Goal: Transaction & Acquisition: Subscribe to service/newsletter

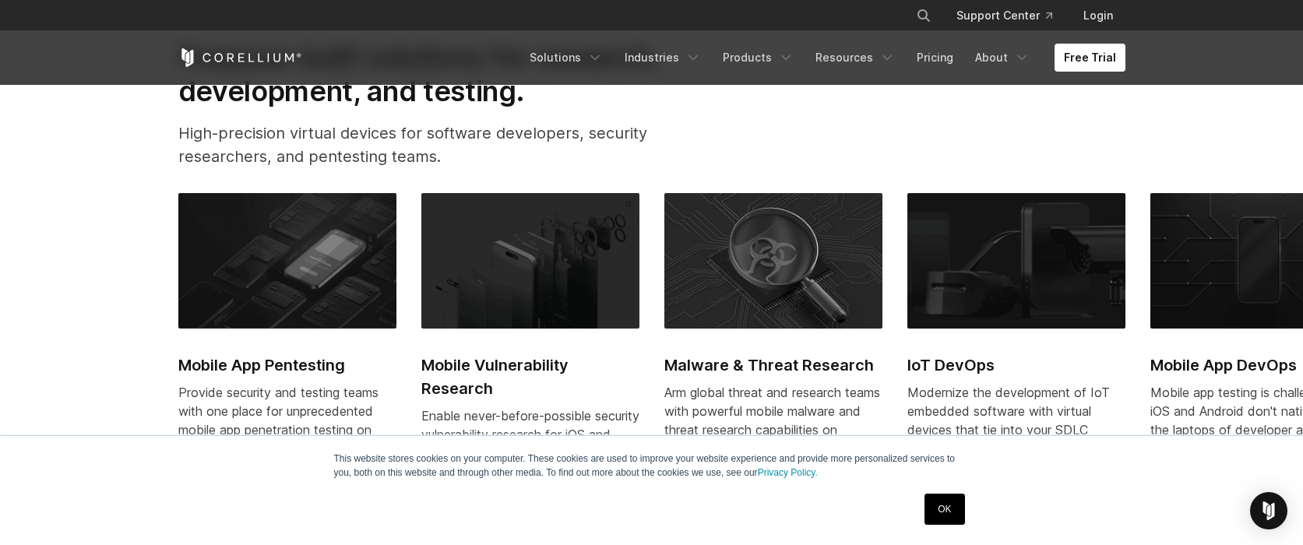
scroll to position [623, 0]
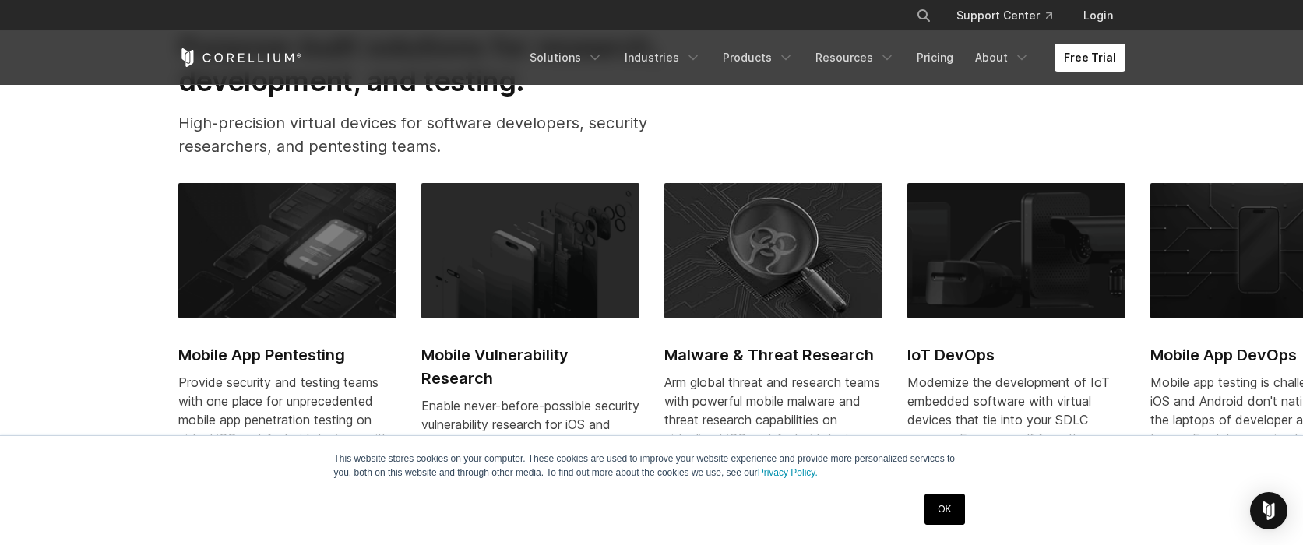
drag, startPoint x: 898, startPoint y: 228, endPoint x: 879, endPoint y: 169, distance: 62.1
drag, startPoint x: 879, startPoint y: 169, endPoint x: 882, endPoint y: 140, distance: 28.9
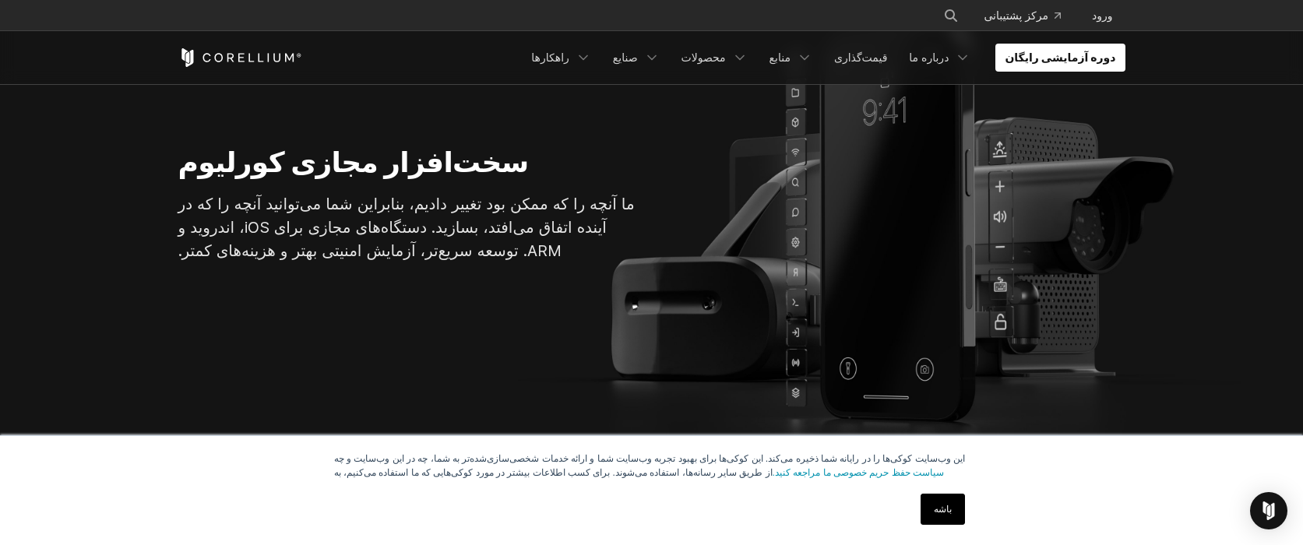
scroll to position [0, 0]
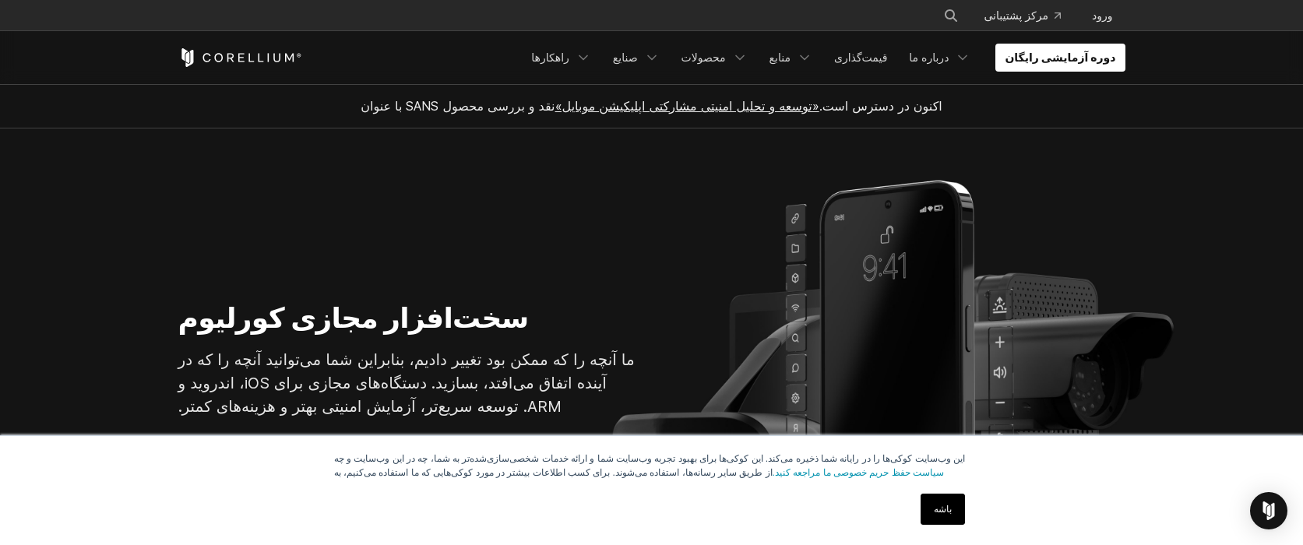
click at [301, 100] on div "نقد و بررسی محصول SANS با عنوان «توسعه و تحلیل امنیتی مشارکتی اپلیکیشن موبایل» …" at bounding box center [652, 106] width 978 height 44
click at [1058, 57] on font "دوره آزمایشی رایگان" at bounding box center [1060, 57] width 111 height 13
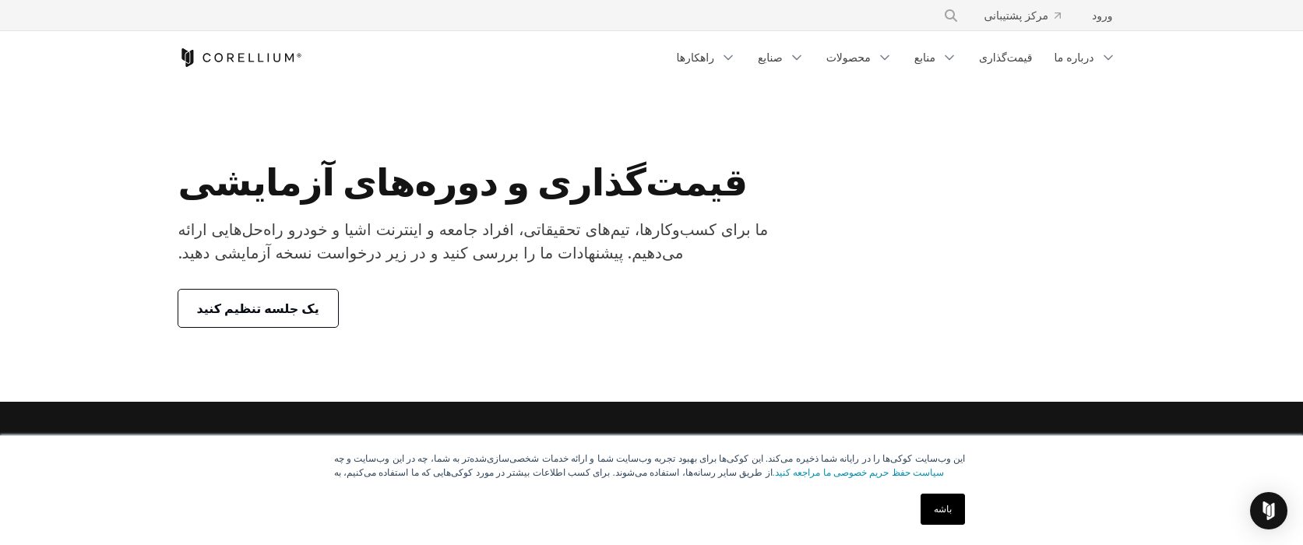
click at [254, 304] on font "یک جلسه تنظیم کنید" at bounding box center [258, 309] width 122 height 16
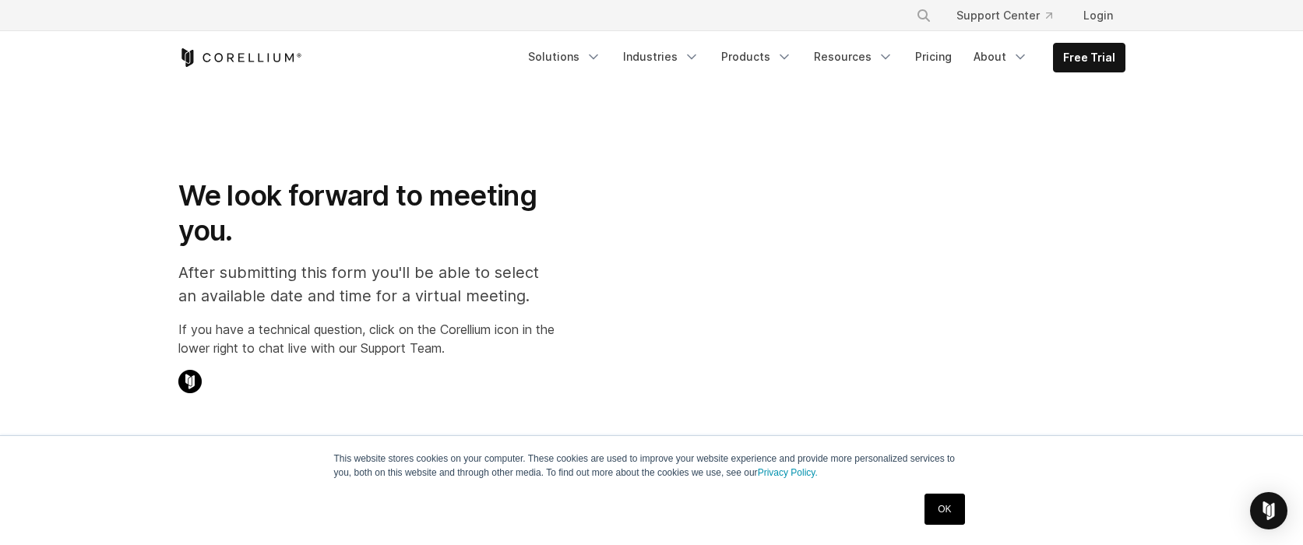
select select "**"
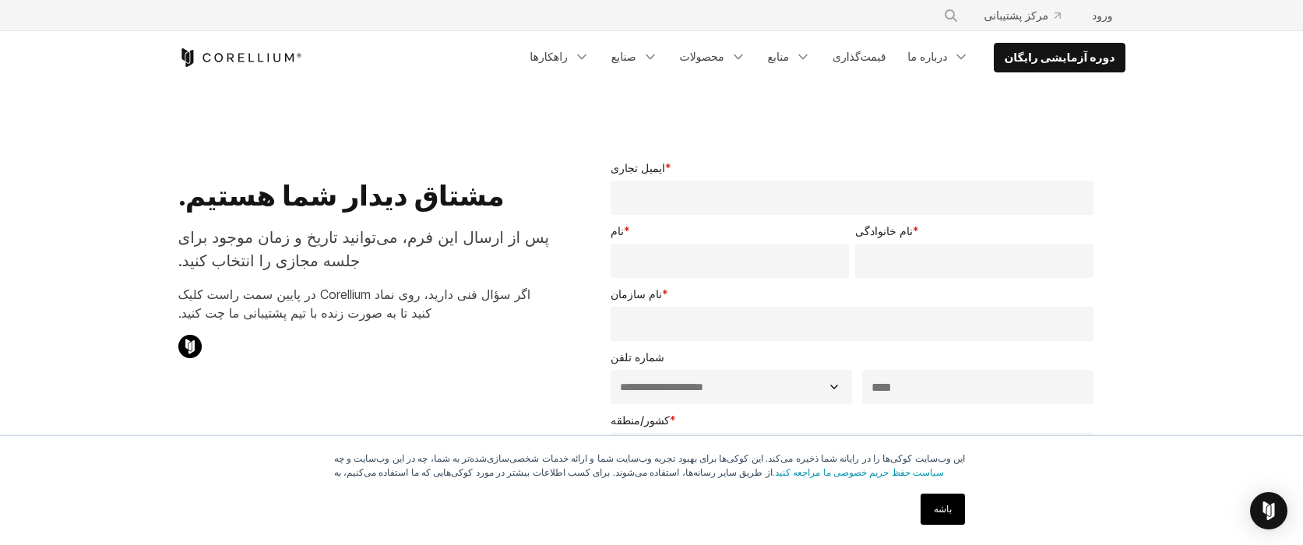
click at [674, 136] on div "**********" at bounding box center [856, 542] width 540 height 815
click at [567, 62] on font "راهکارها" at bounding box center [548, 56] width 37 height 13
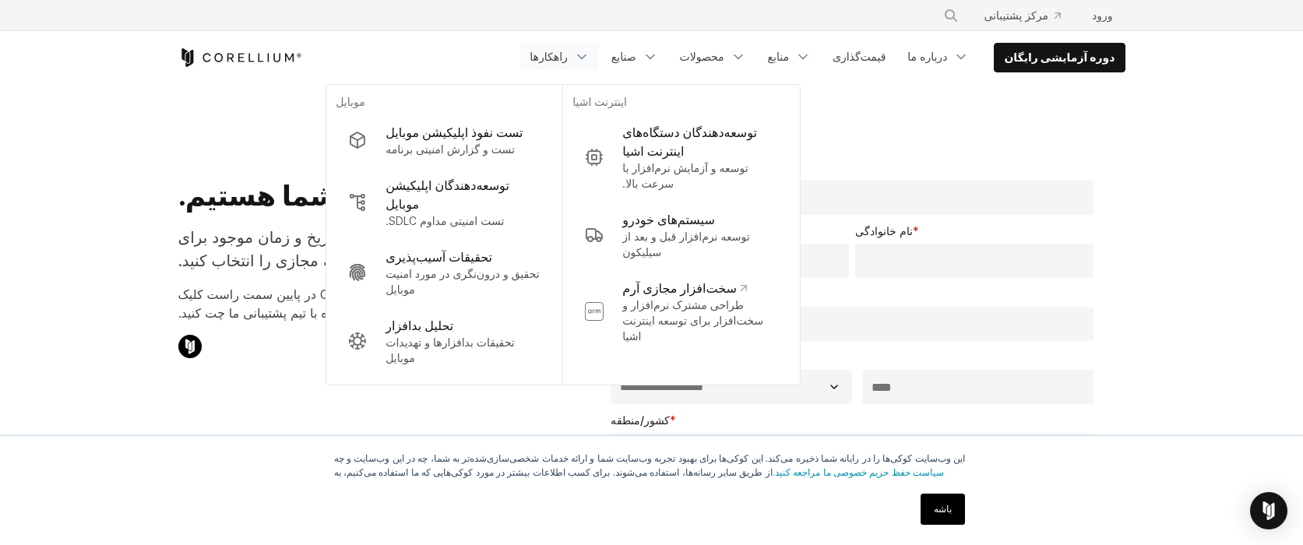
click at [651, 72] on div "دوره آزمایشی رایگان موبایل" at bounding box center [651, 57] width 947 height 53
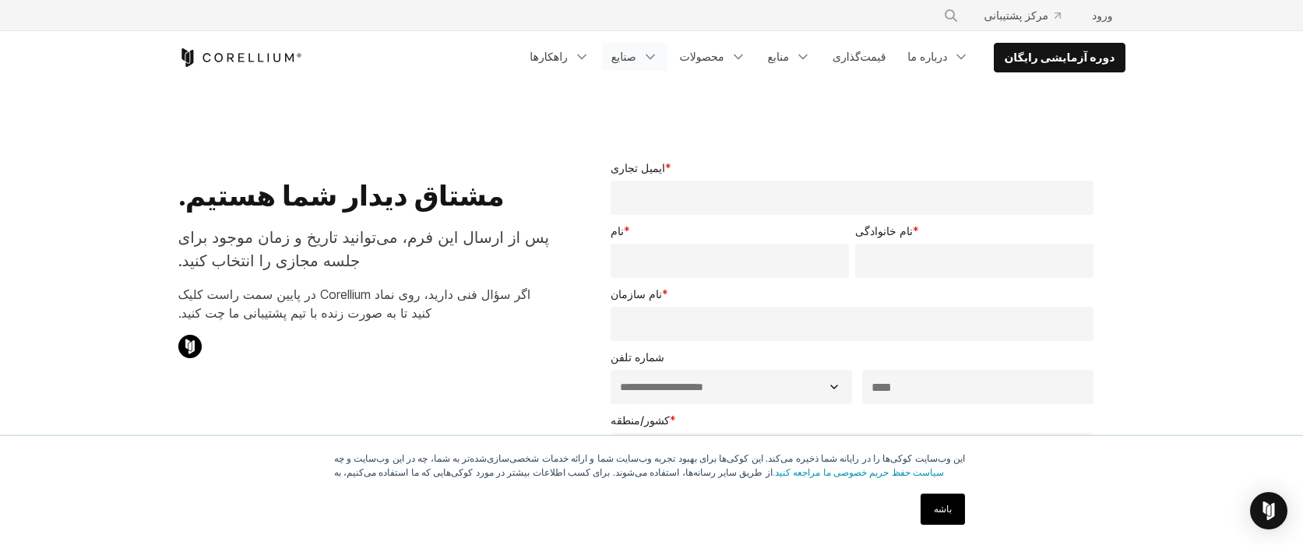
click at [652, 70] on link "صنایع" at bounding box center [634, 57] width 65 height 28
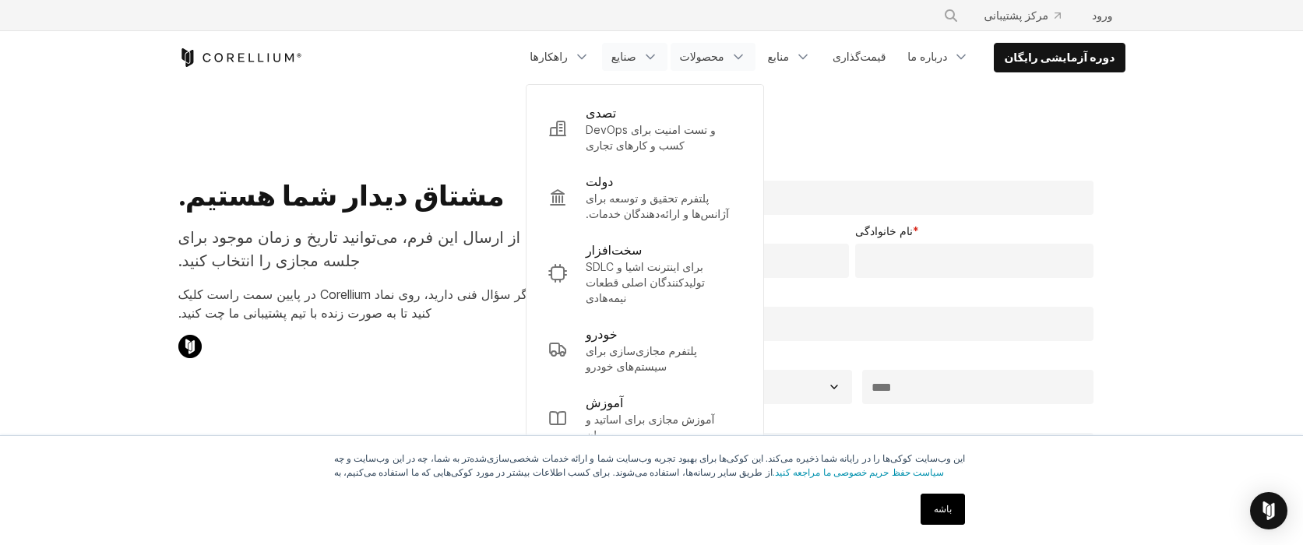
click at [724, 61] on font "محصولات" at bounding box center [702, 56] width 44 height 13
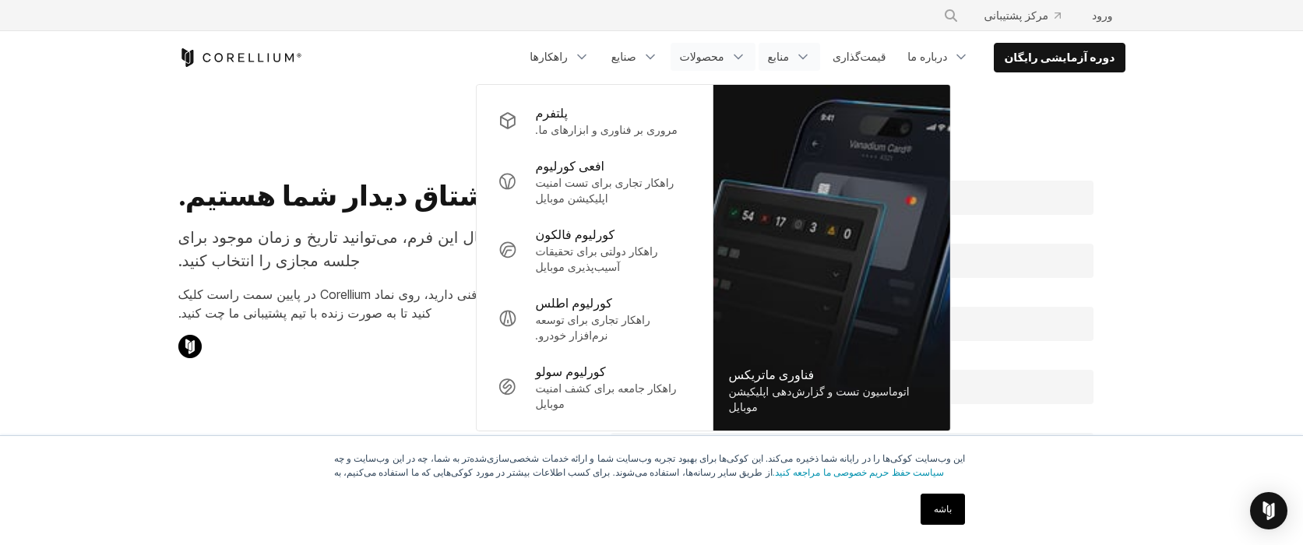
click at [793, 54] on link "منابع" at bounding box center [790, 57] width 62 height 28
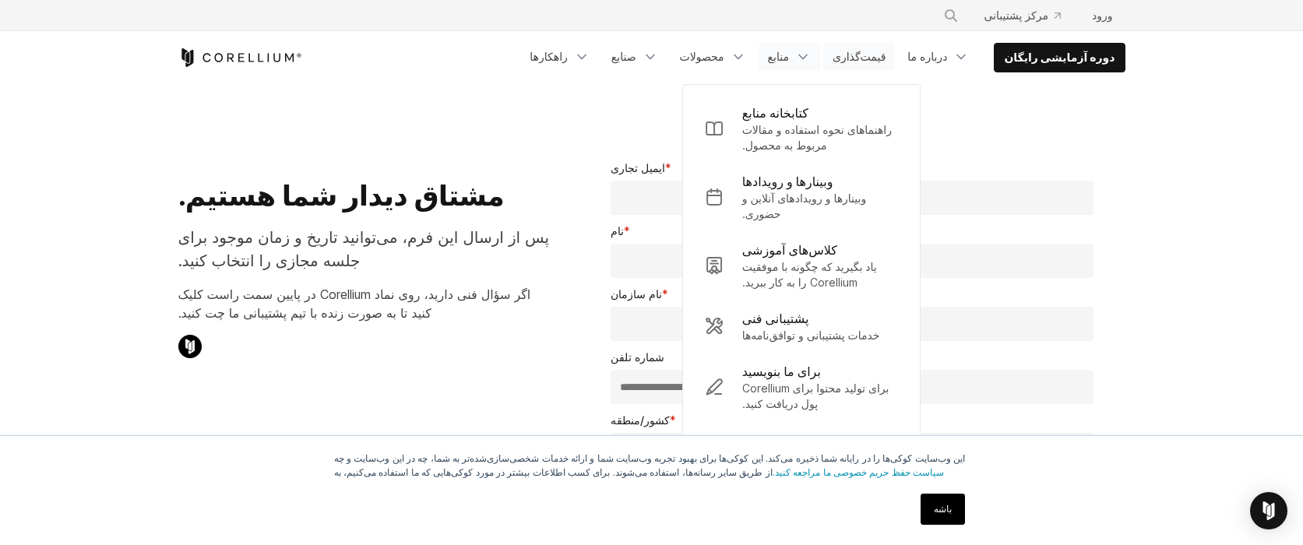
click at [868, 59] on font "قیمت‌گذاری" at bounding box center [859, 56] width 53 height 13
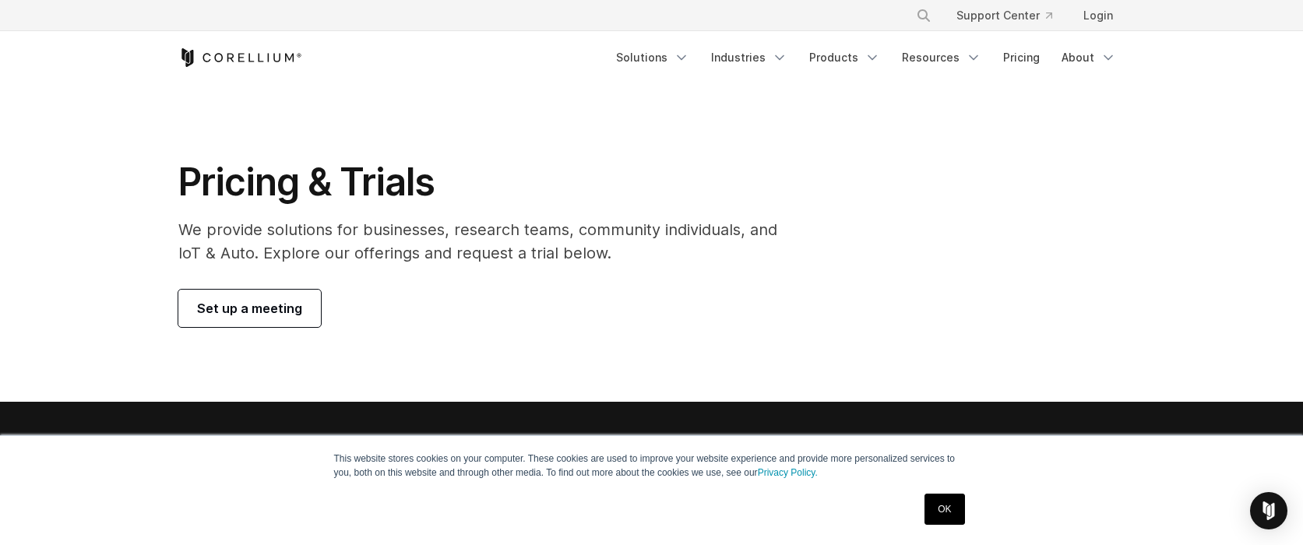
drag, startPoint x: 867, startPoint y: 117, endPoint x: 859, endPoint y: 121, distance: 9.1
drag, startPoint x: 859, startPoint y: 121, endPoint x: 679, endPoint y: 66, distance: 188.2
click at [679, 66] on link "Solutions" at bounding box center [653, 58] width 92 height 28
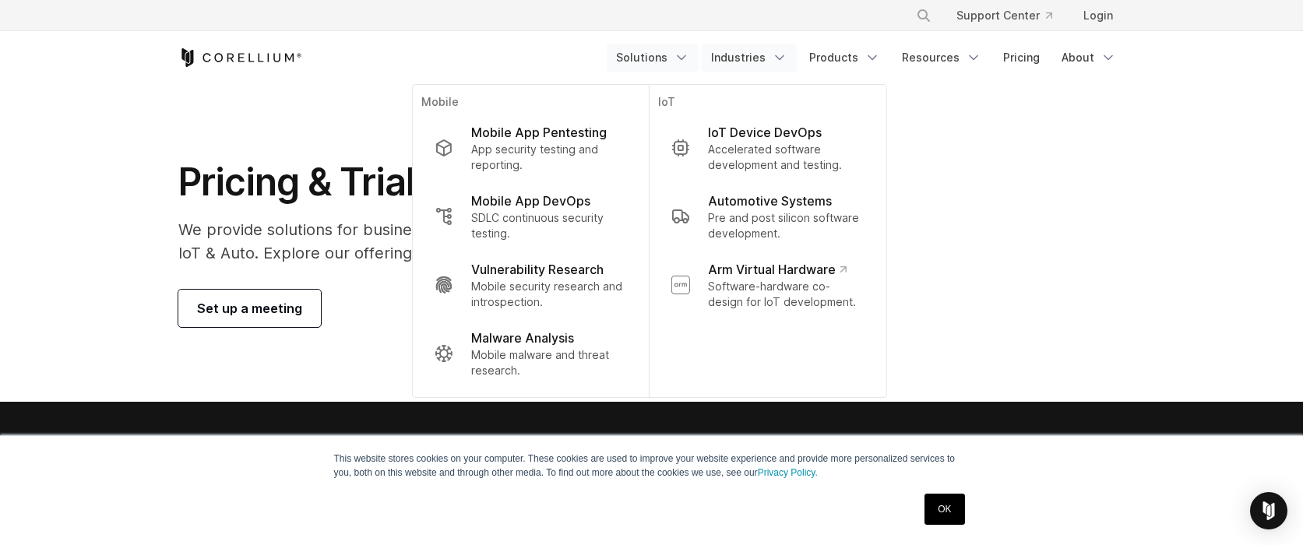
click at [744, 51] on link "Industries" at bounding box center [749, 58] width 95 height 28
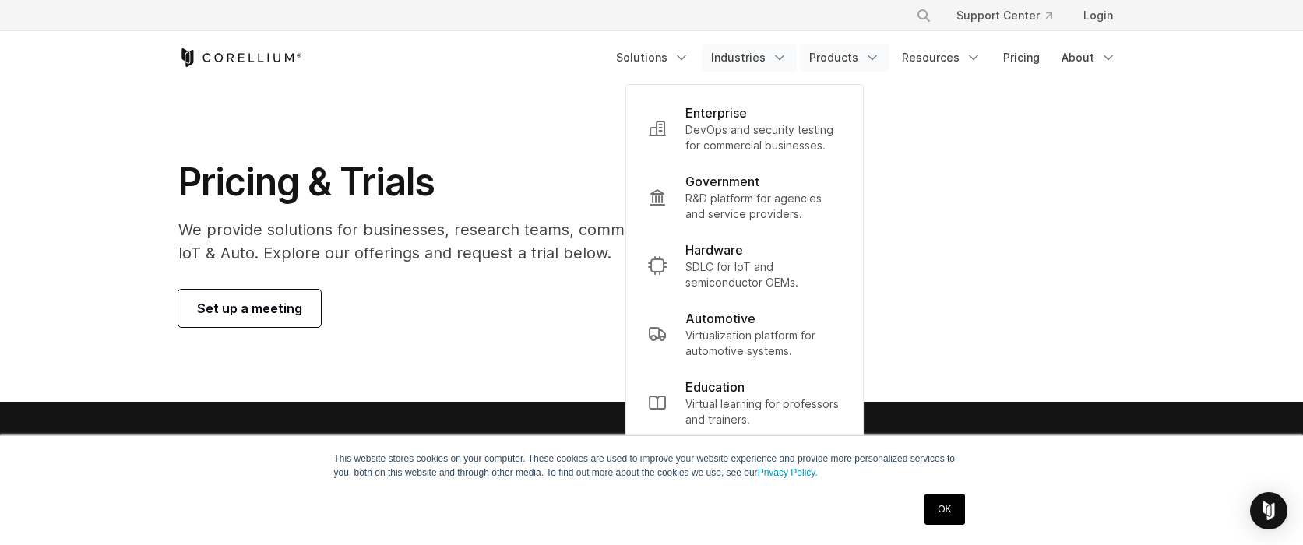
click at [814, 69] on link "Products" at bounding box center [845, 58] width 90 height 28
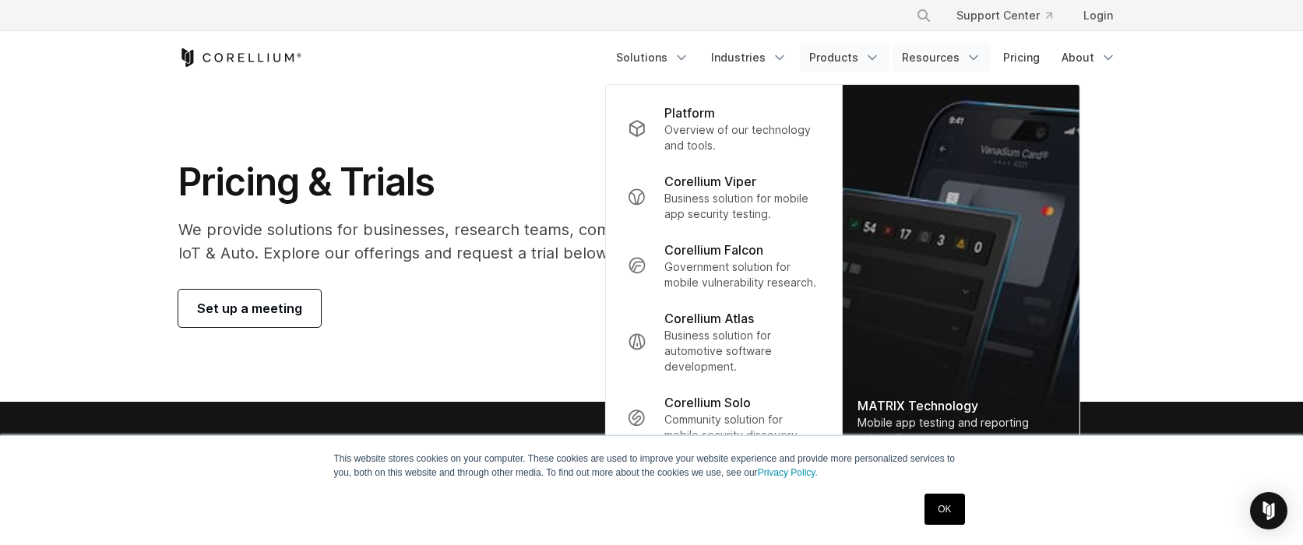
click at [910, 65] on link "Resources" at bounding box center [941, 58] width 98 height 28
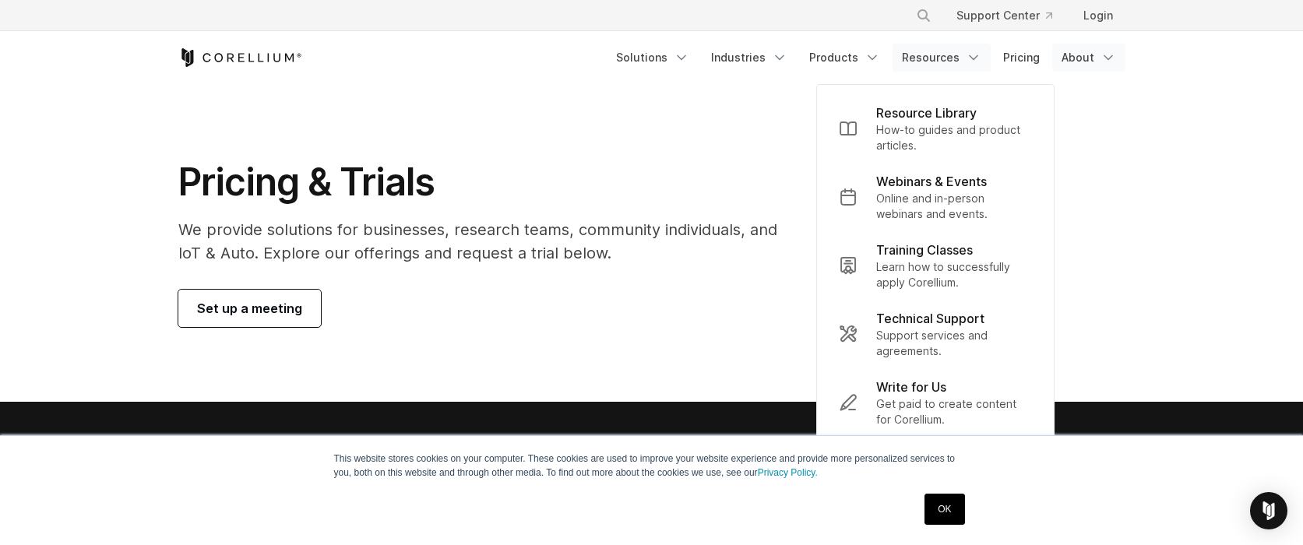
click at [1075, 58] on link "About" at bounding box center [1088, 58] width 73 height 28
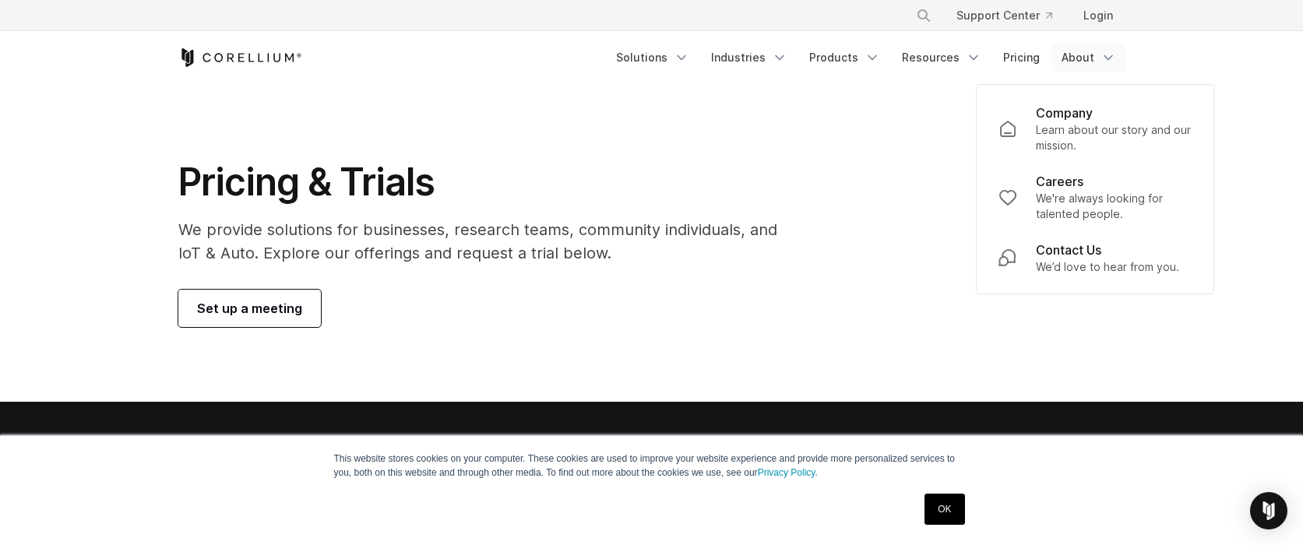
drag, startPoint x: 859, startPoint y: 200, endPoint x: 791, endPoint y: 165, distance: 76.3
click at [793, 167] on h1 "Pricing & Trials" at bounding box center [488, 182] width 621 height 47
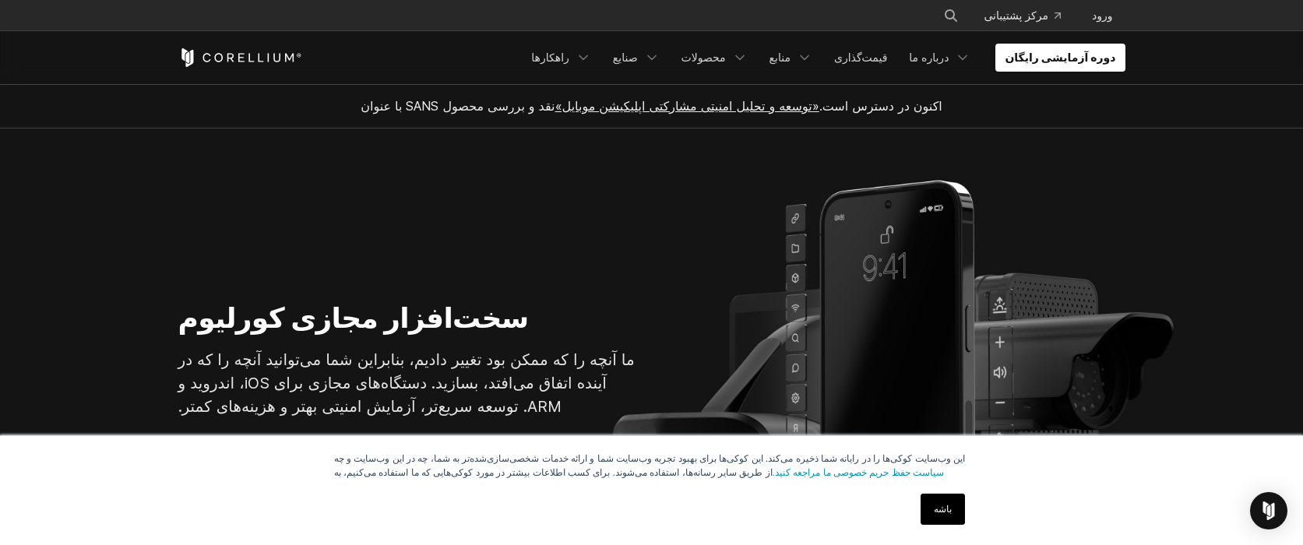
click at [931, 513] on link "باشه" at bounding box center [943, 509] width 44 height 31
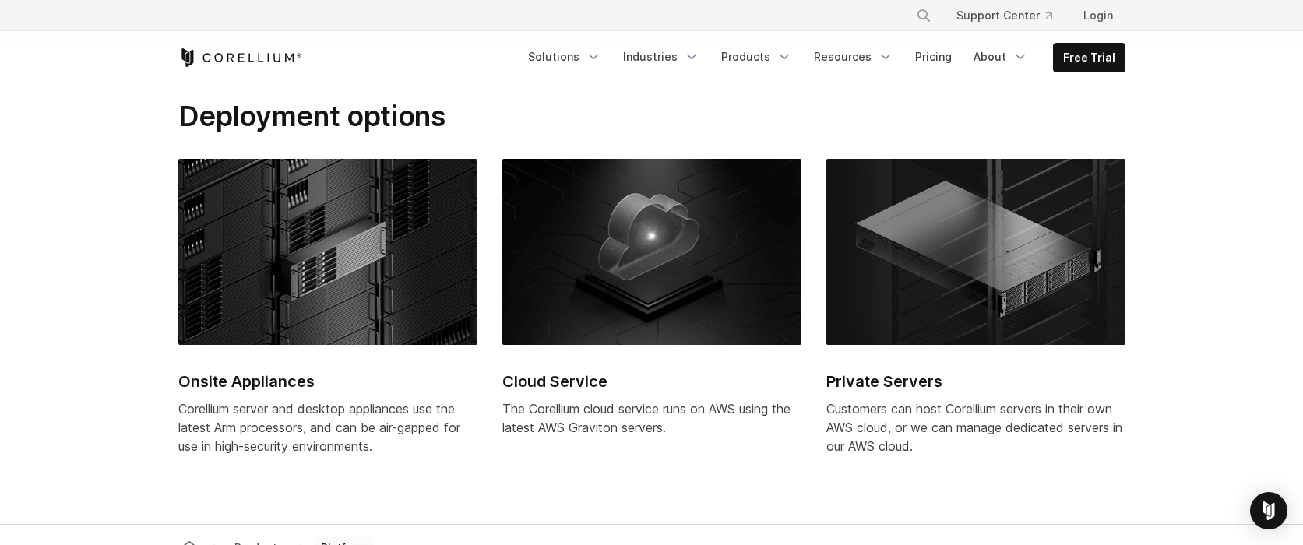
scroll to position [6386, 0]
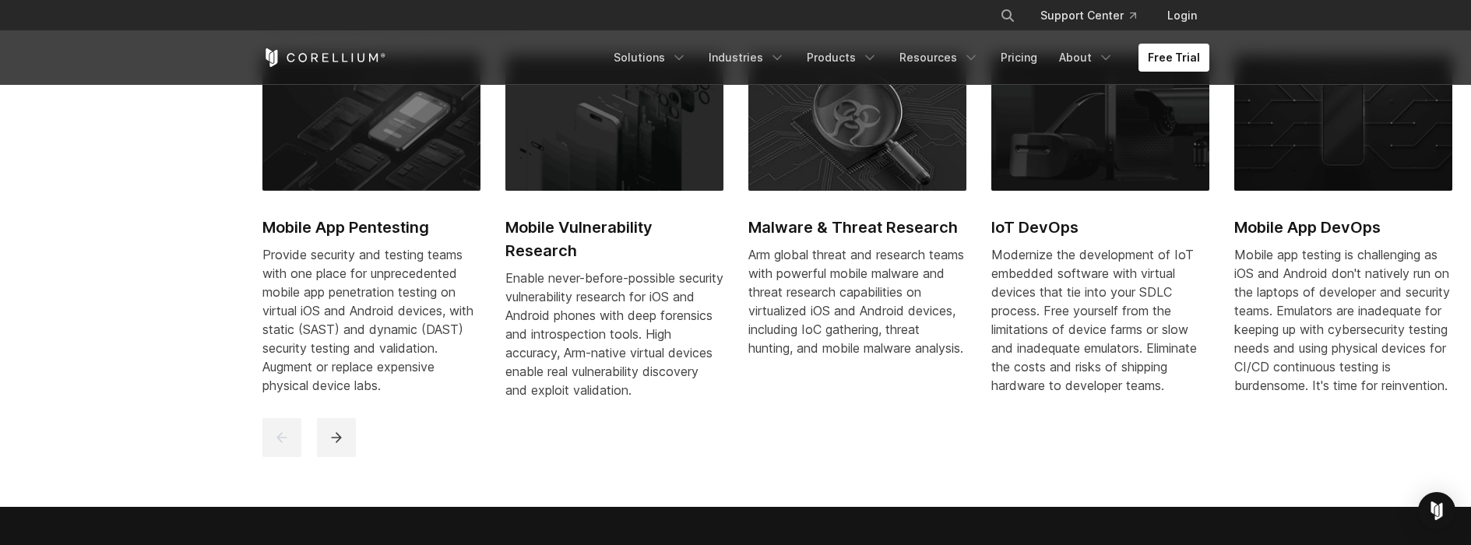
scroll to position [545, 0]
